Goal: Information Seeking & Learning: Learn about a topic

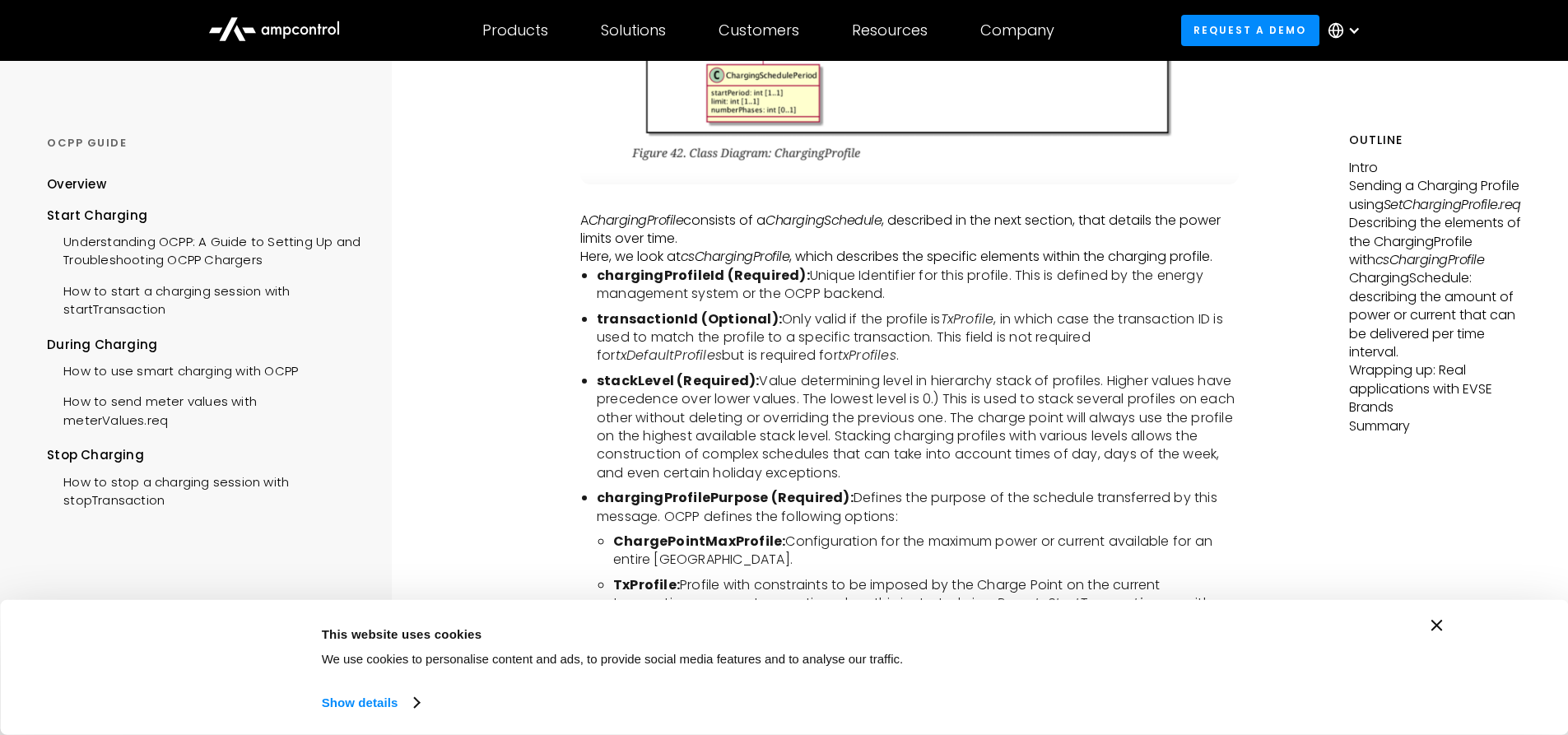
scroll to position [3136, 0]
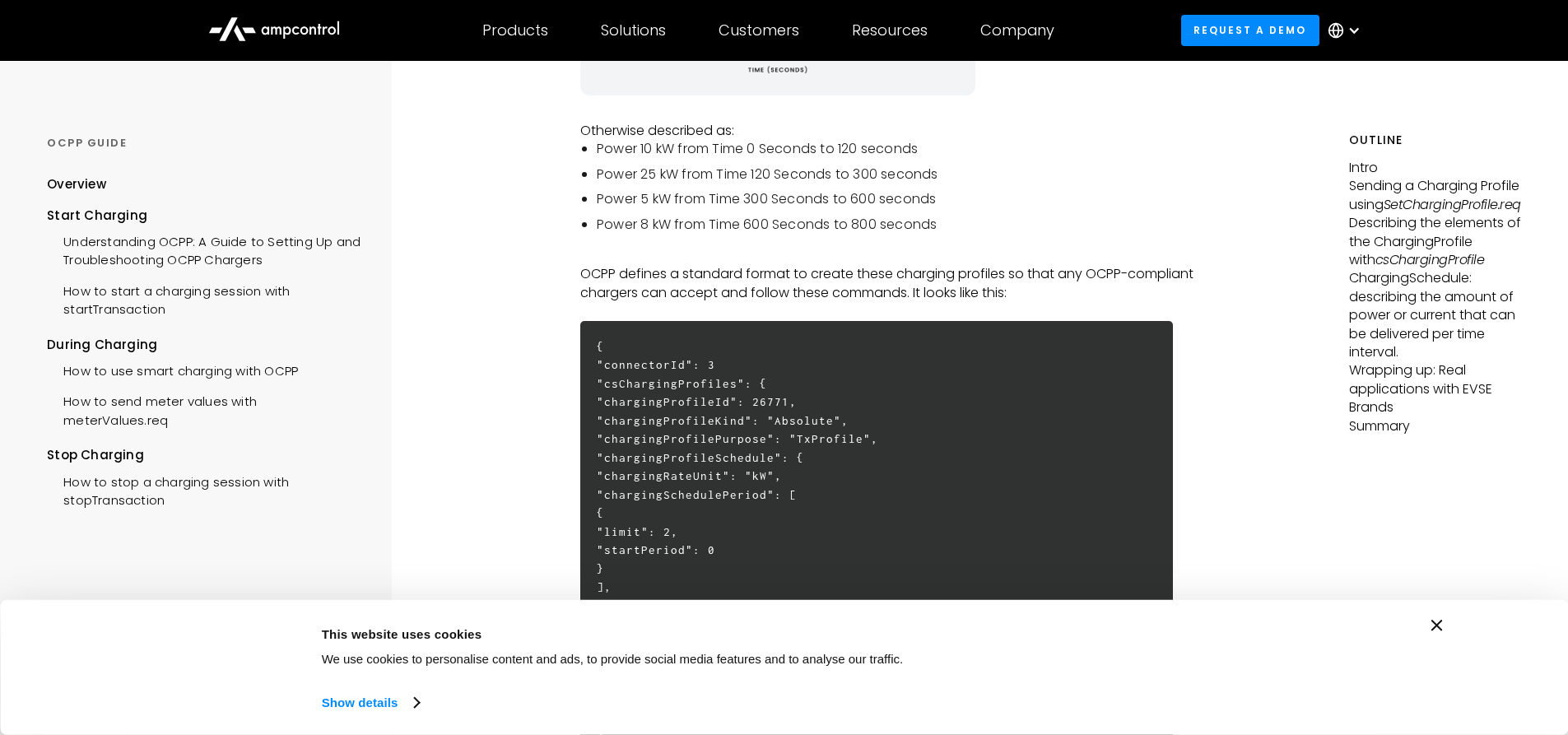
scroll to position [2043, 0]
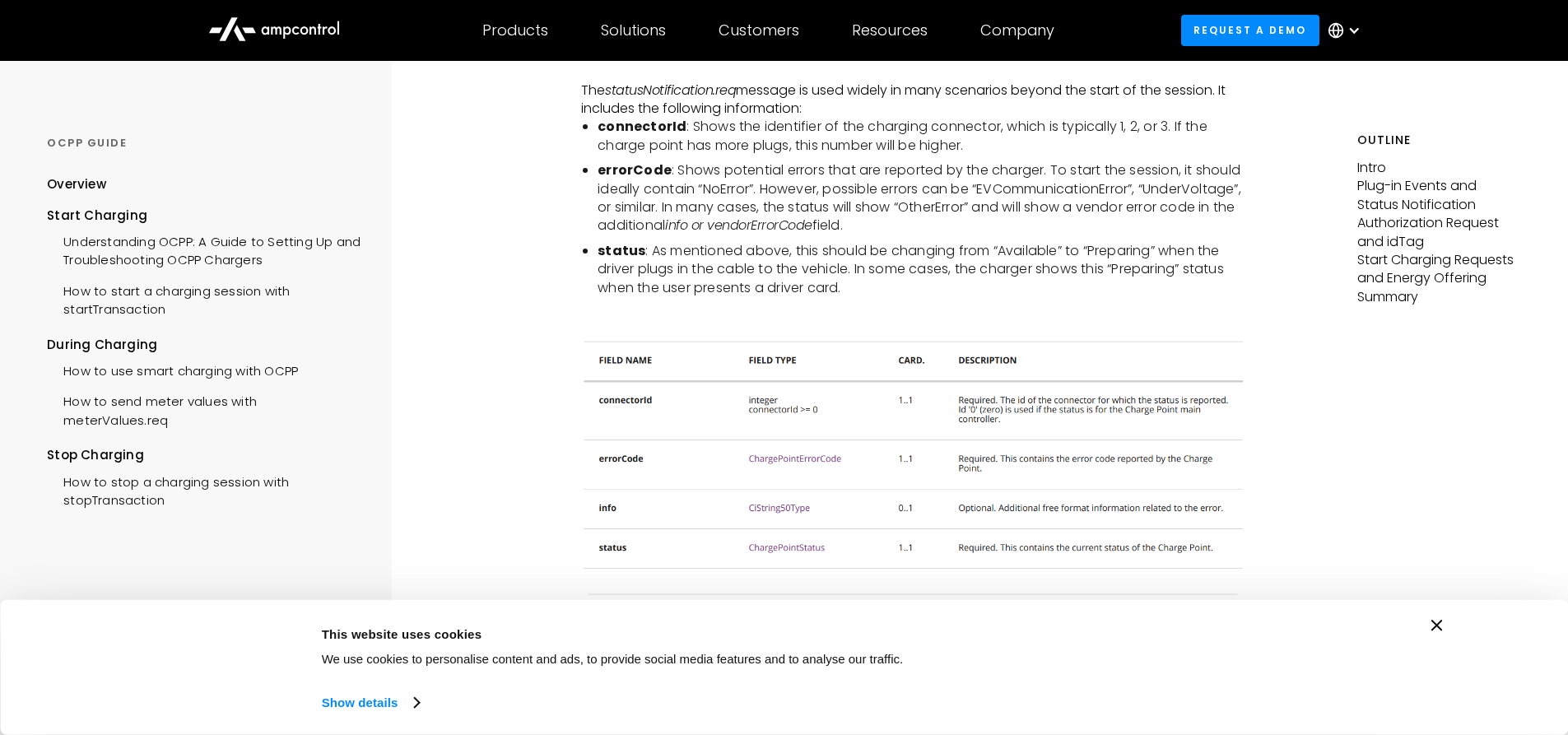
scroll to position [1043, 0]
